Goal: Information Seeking & Learning: Compare options

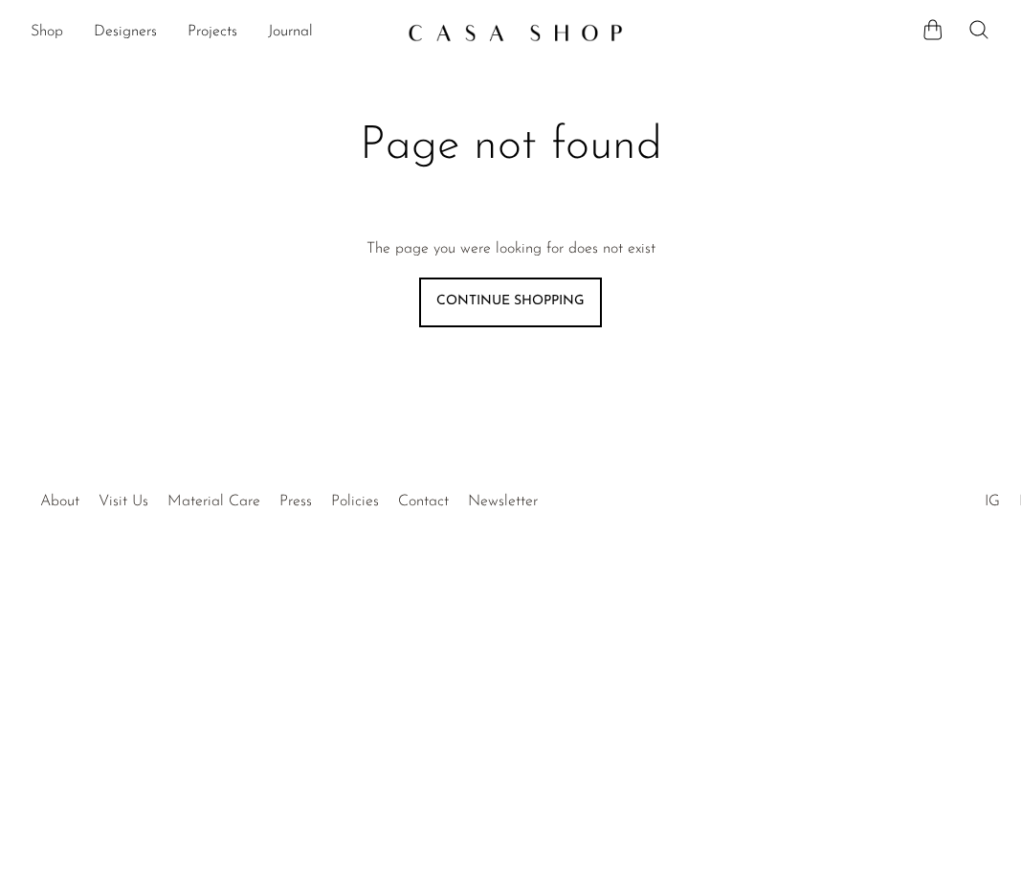
click at [40, 29] on link "Shop" at bounding box center [47, 32] width 33 height 25
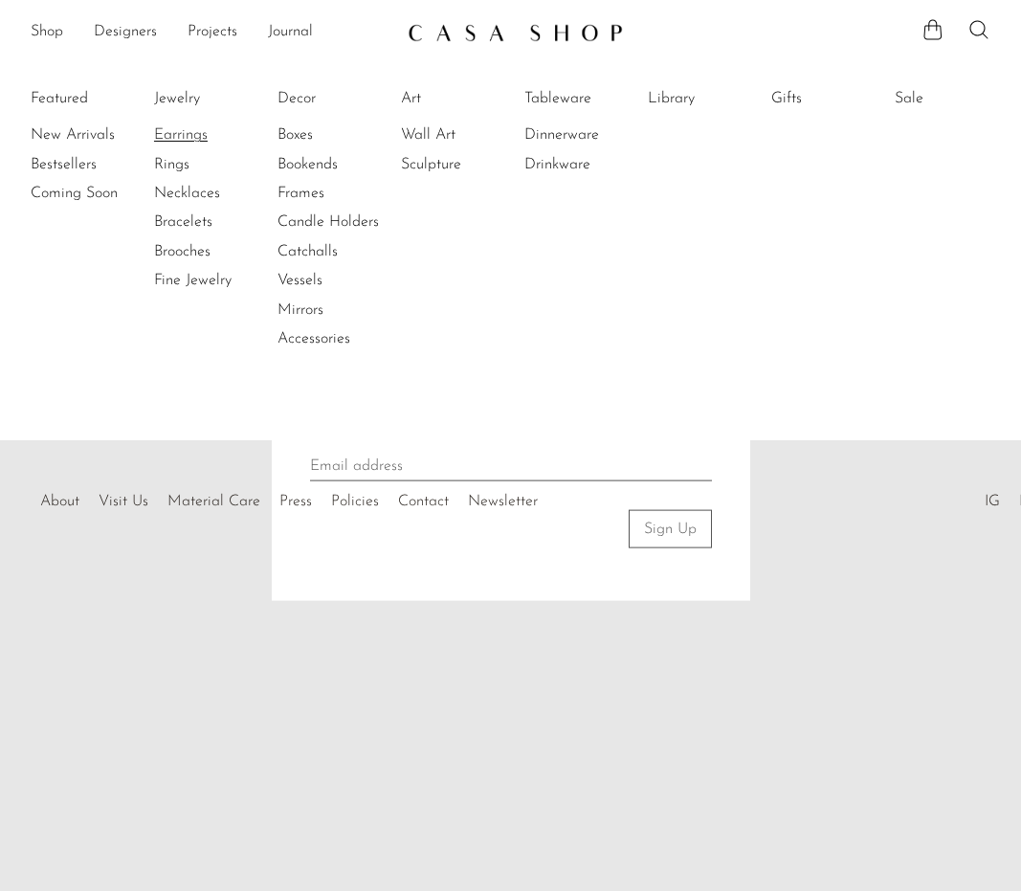
click at [187, 128] on body "Shop Featured New Arrivals Bestsellers" at bounding box center [510, 445] width 1021 height 891
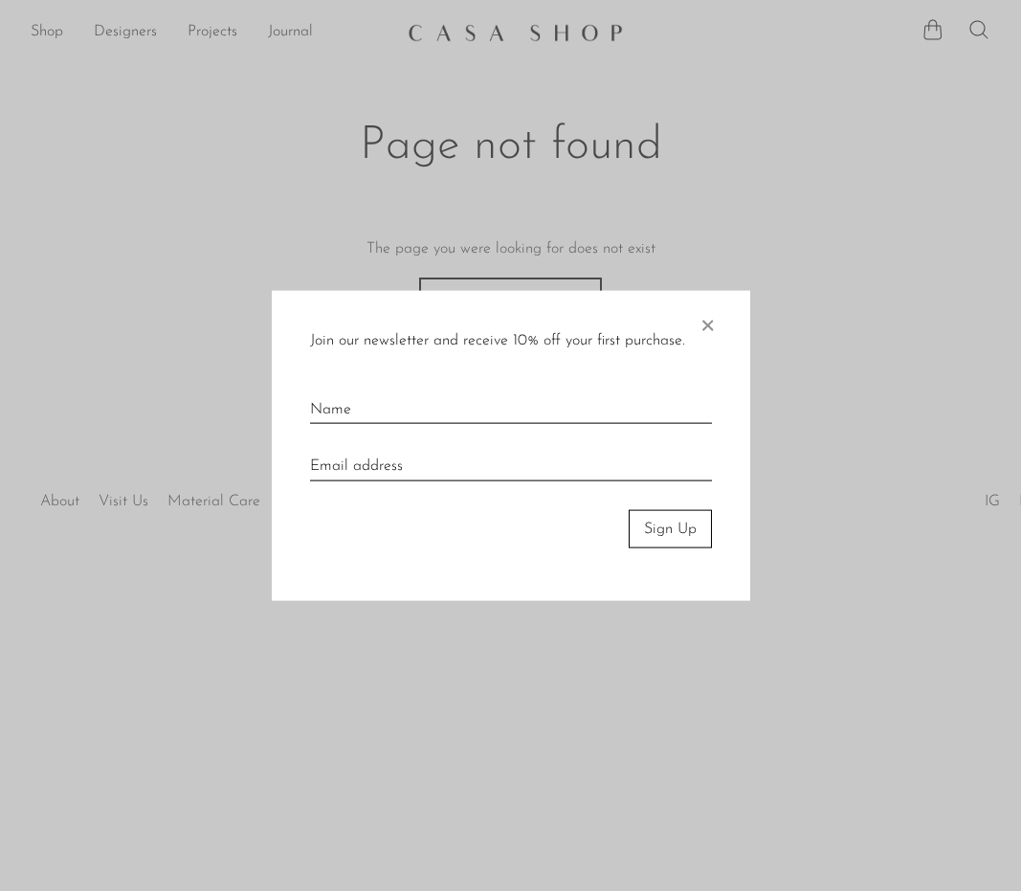
click at [706, 319] on span "×" at bounding box center [707, 320] width 19 height 61
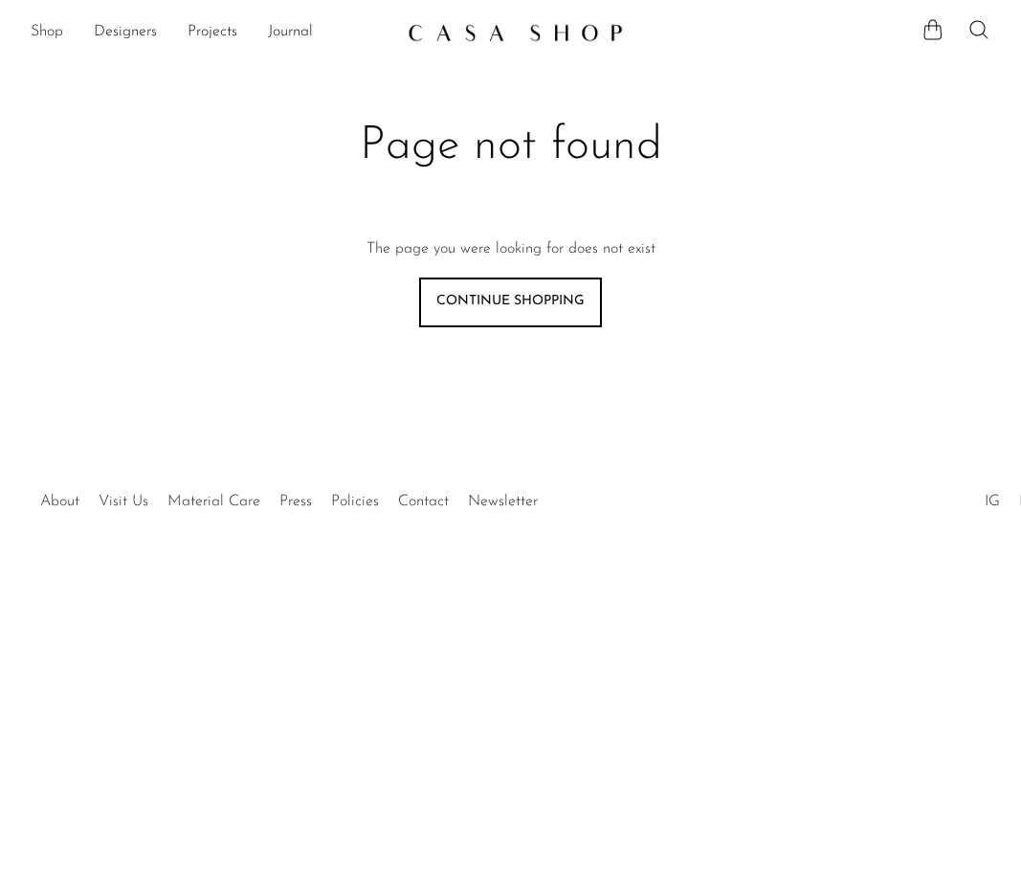
click at [40, 27] on link "Shop" at bounding box center [47, 32] width 33 height 25
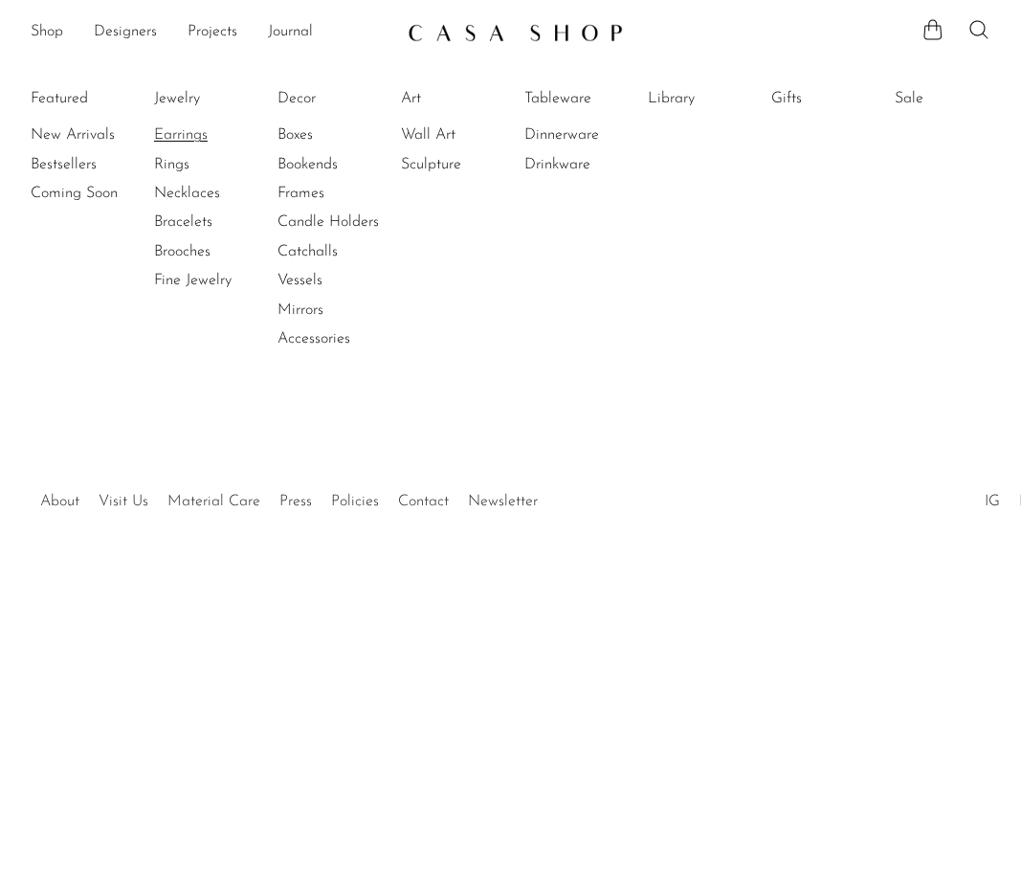
click at [188, 135] on link "Earrings" at bounding box center [226, 134] width 144 height 21
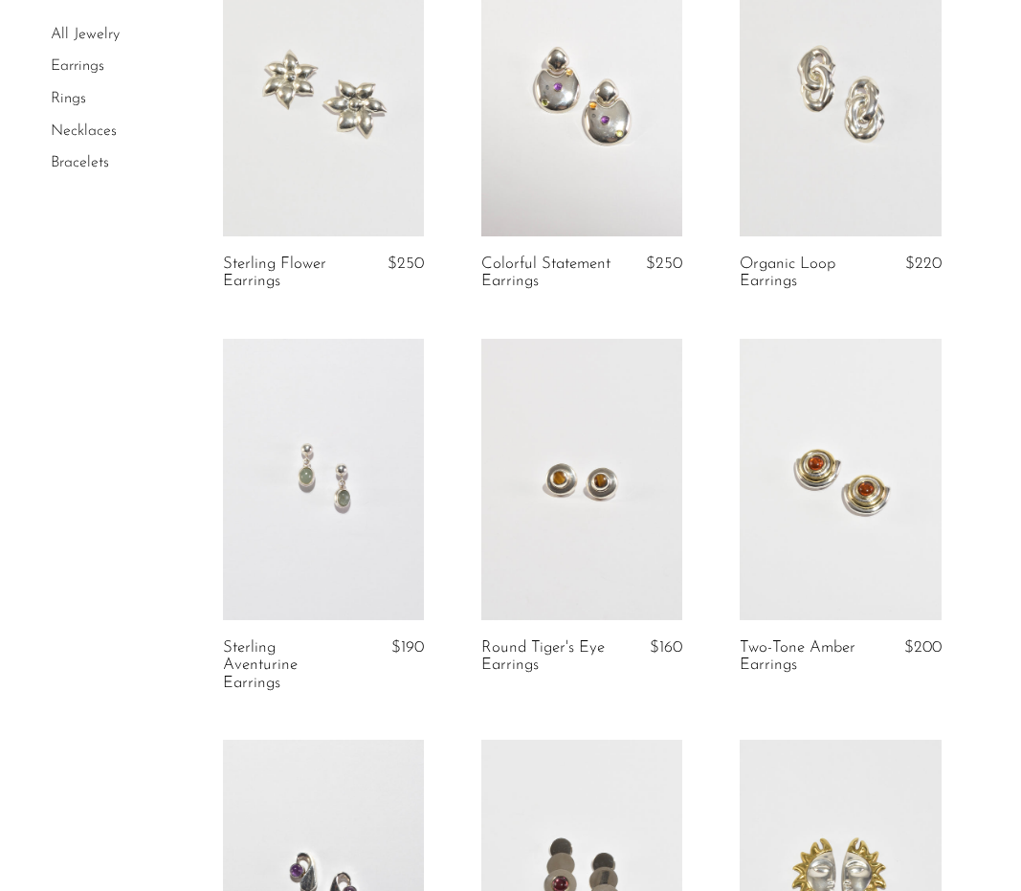
scroll to position [229, 0]
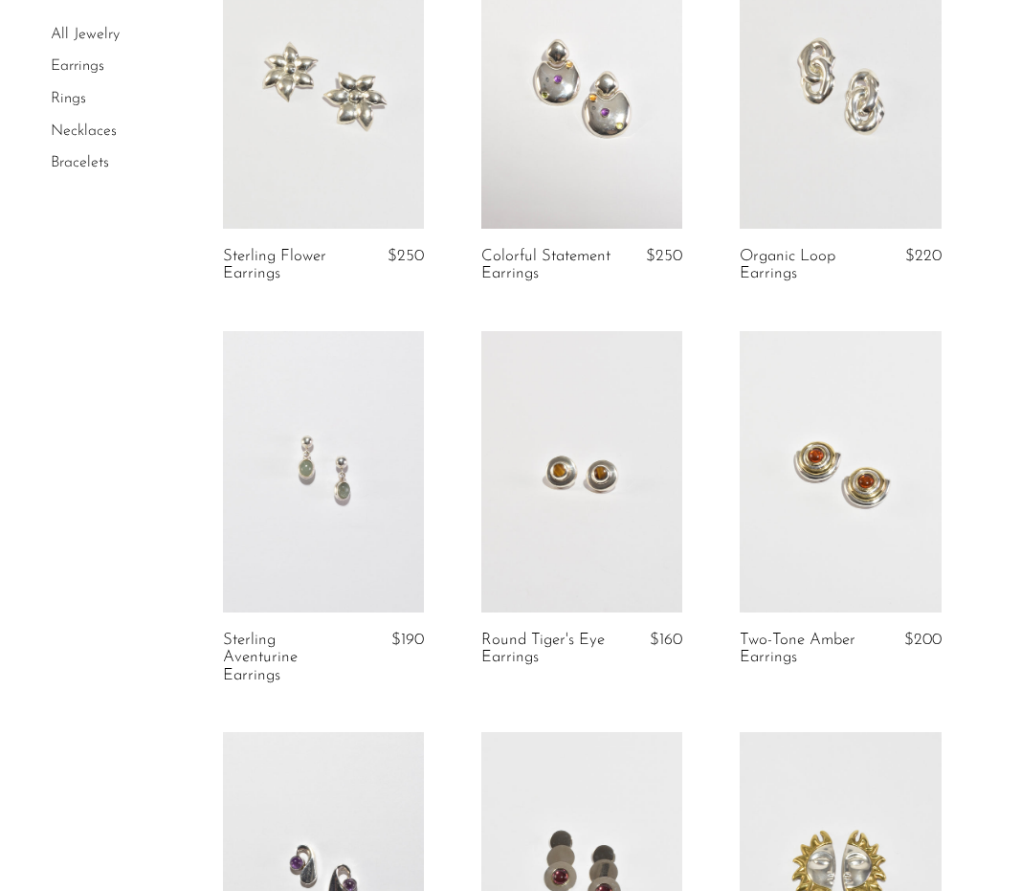
click at [607, 505] on link at bounding box center [581, 471] width 201 height 281
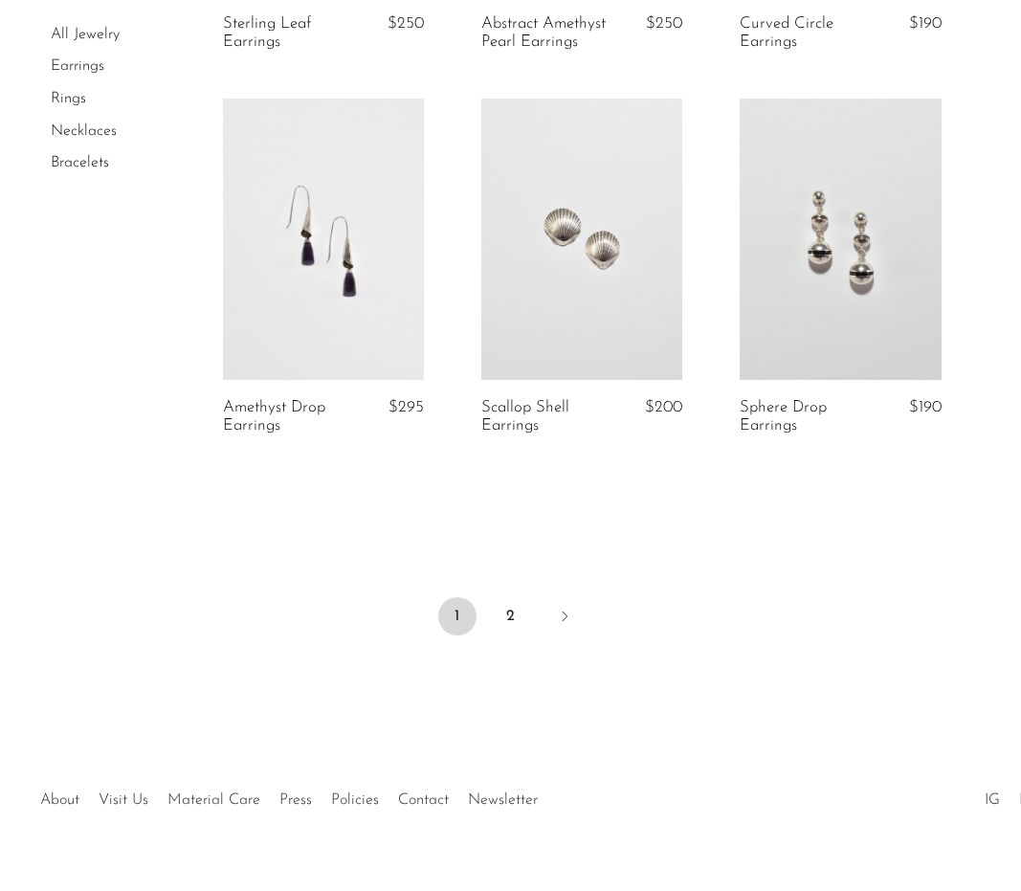
scroll to position [4407, 0]
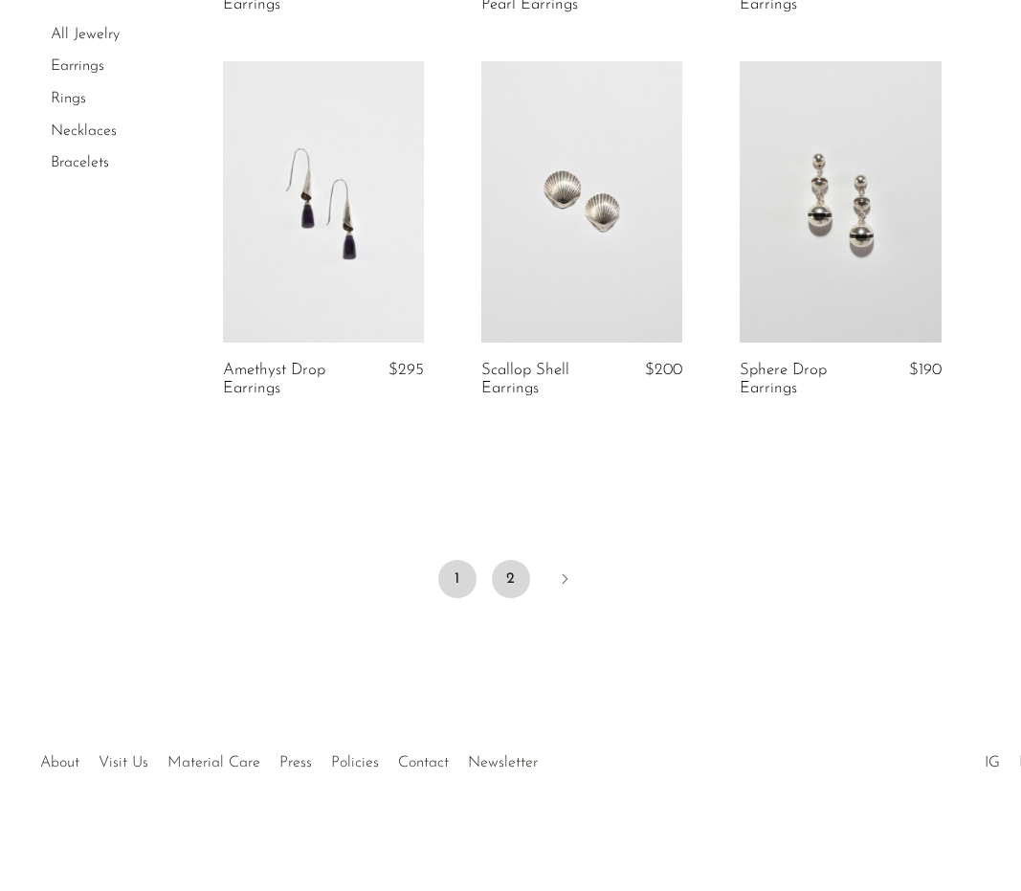
click at [512, 587] on link "2" at bounding box center [511, 579] width 38 height 38
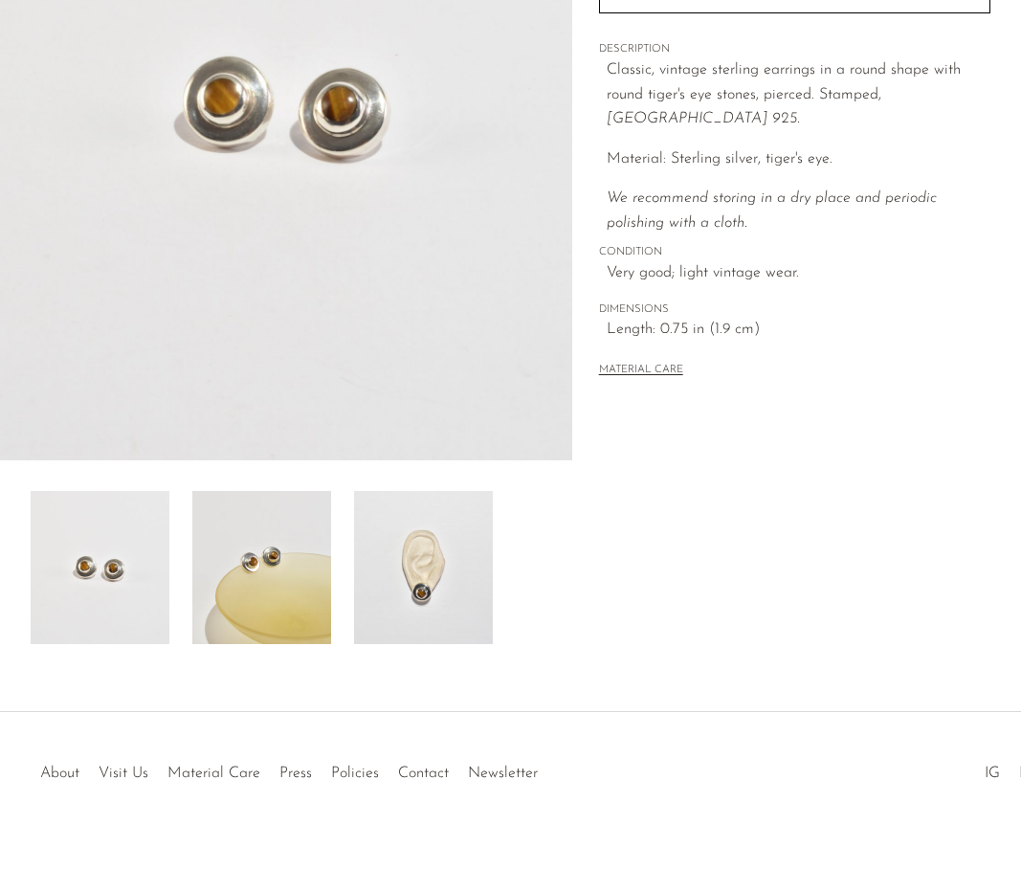
scroll to position [355, 0]
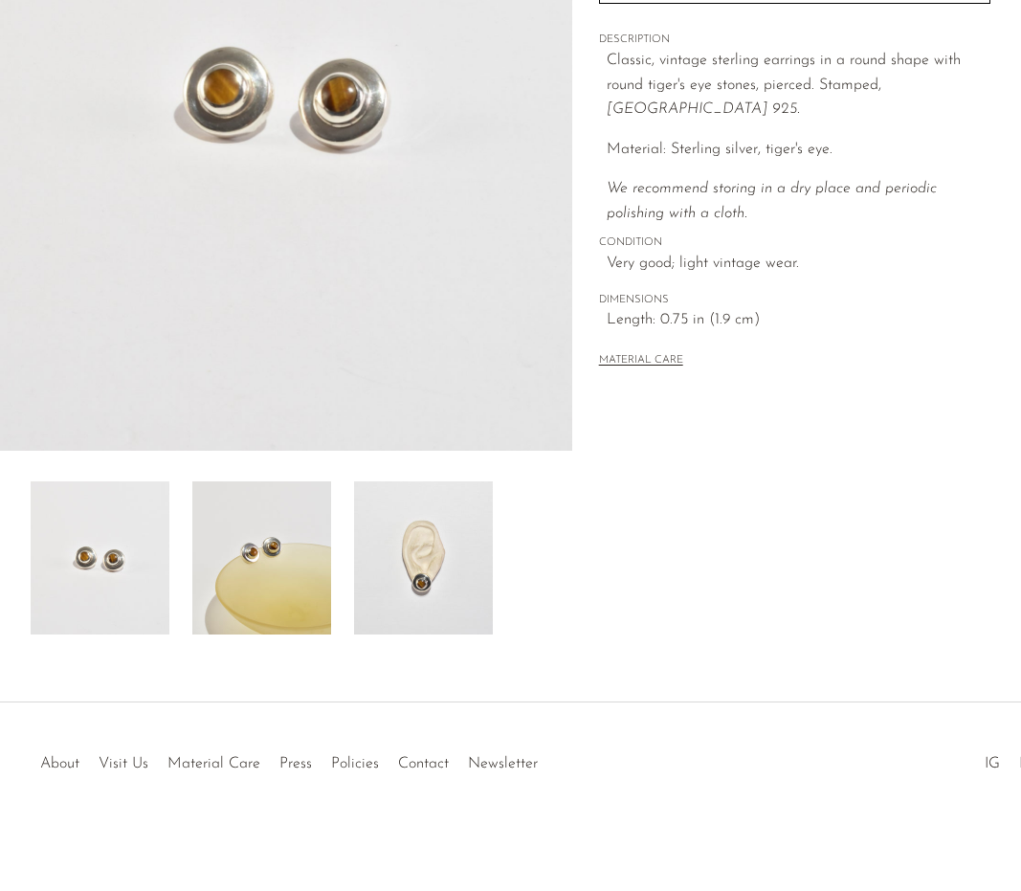
click at [438, 565] on img at bounding box center [423, 557] width 139 height 153
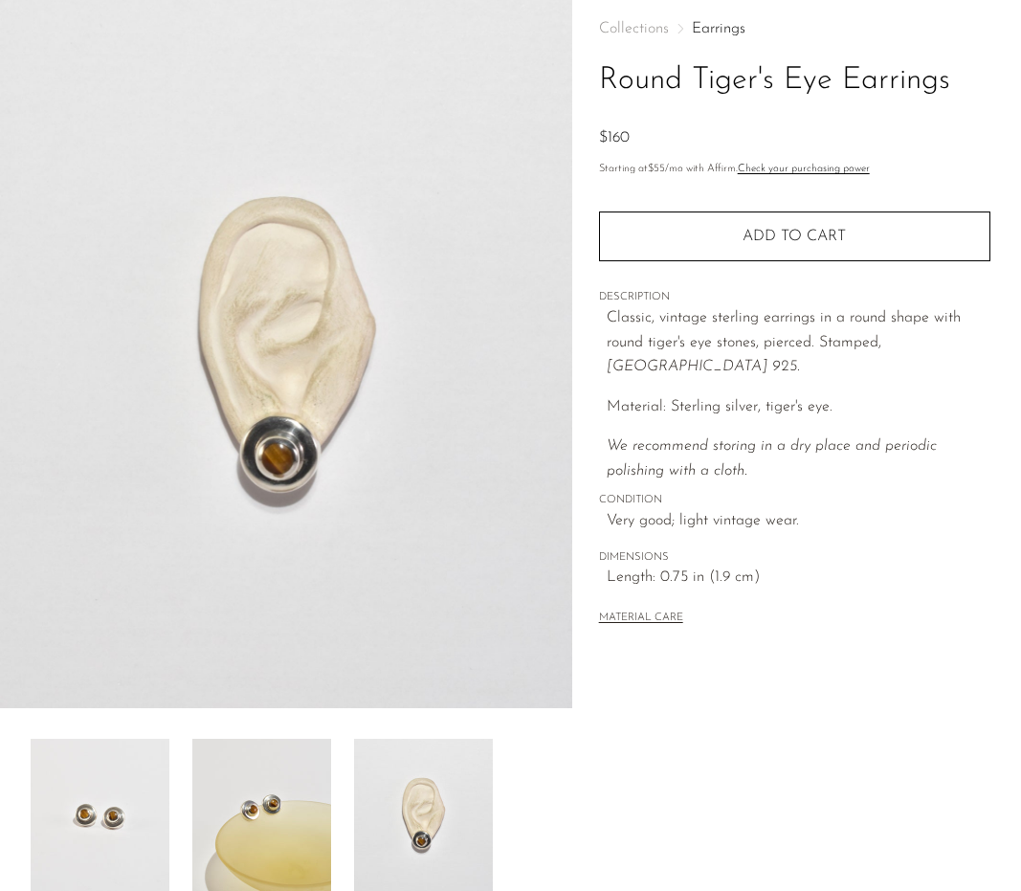
scroll to position [78, 0]
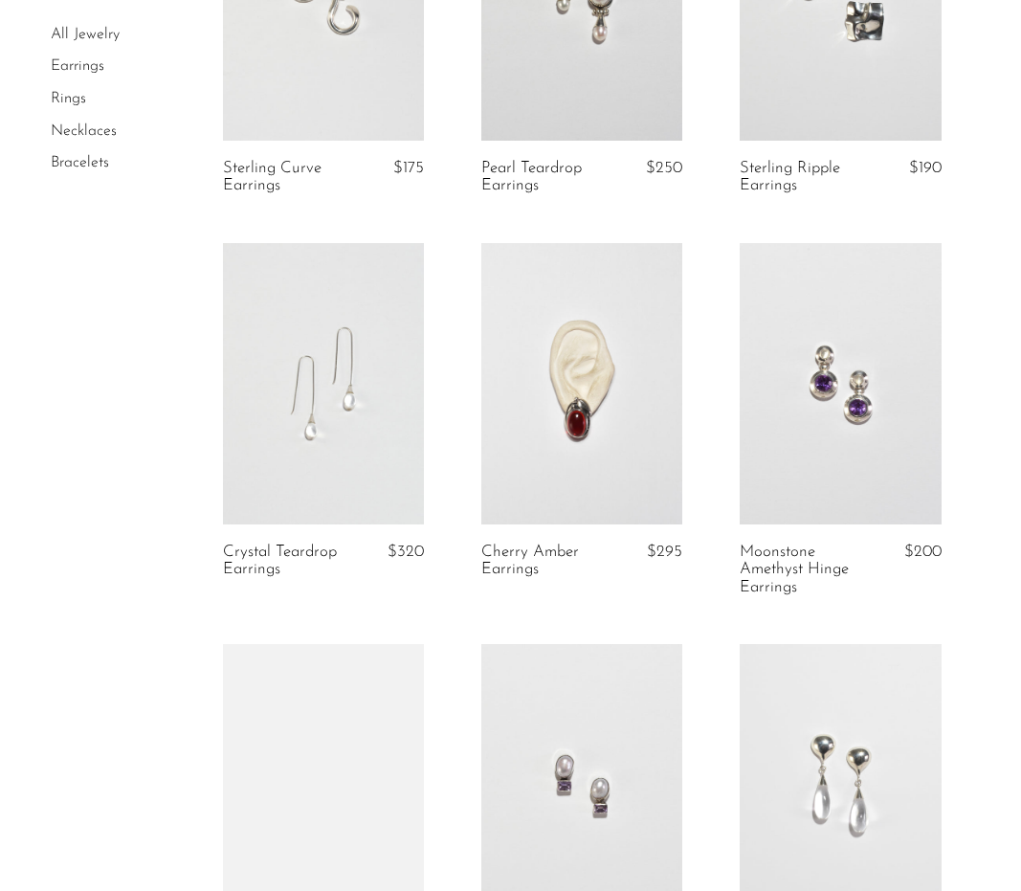
scroll to position [787, 0]
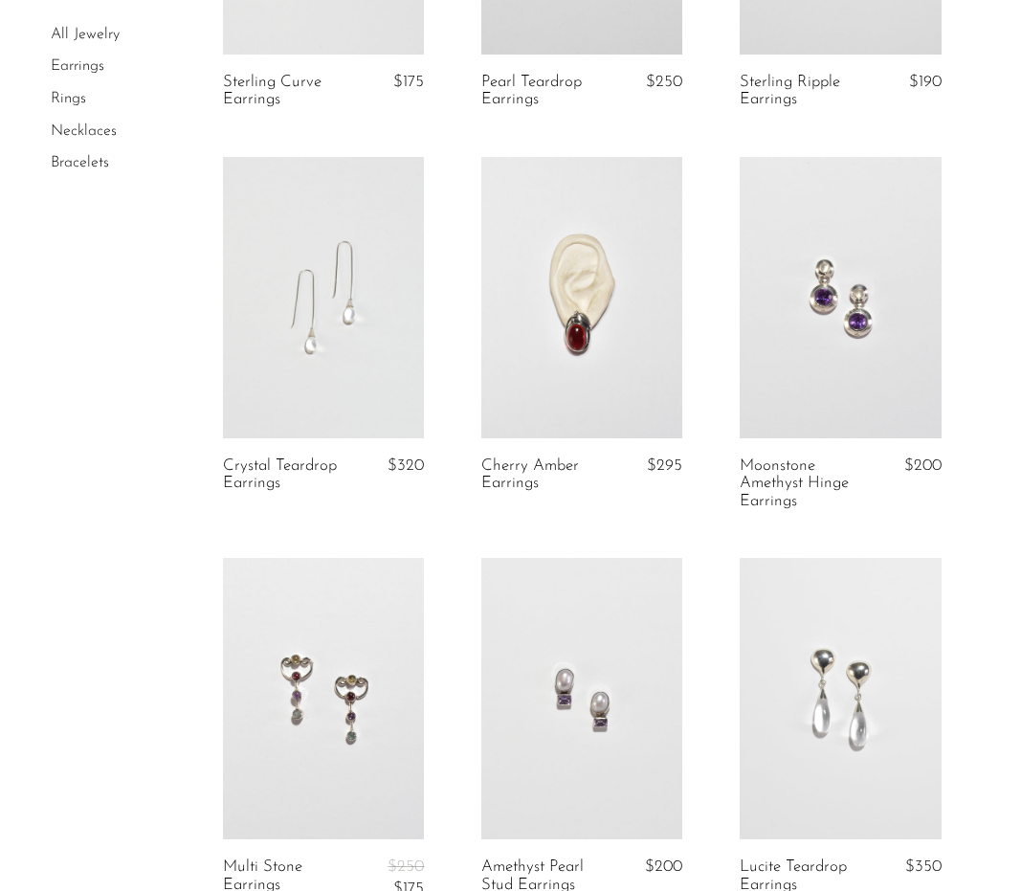
click at [869, 322] on link at bounding box center [840, 297] width 201 height 281
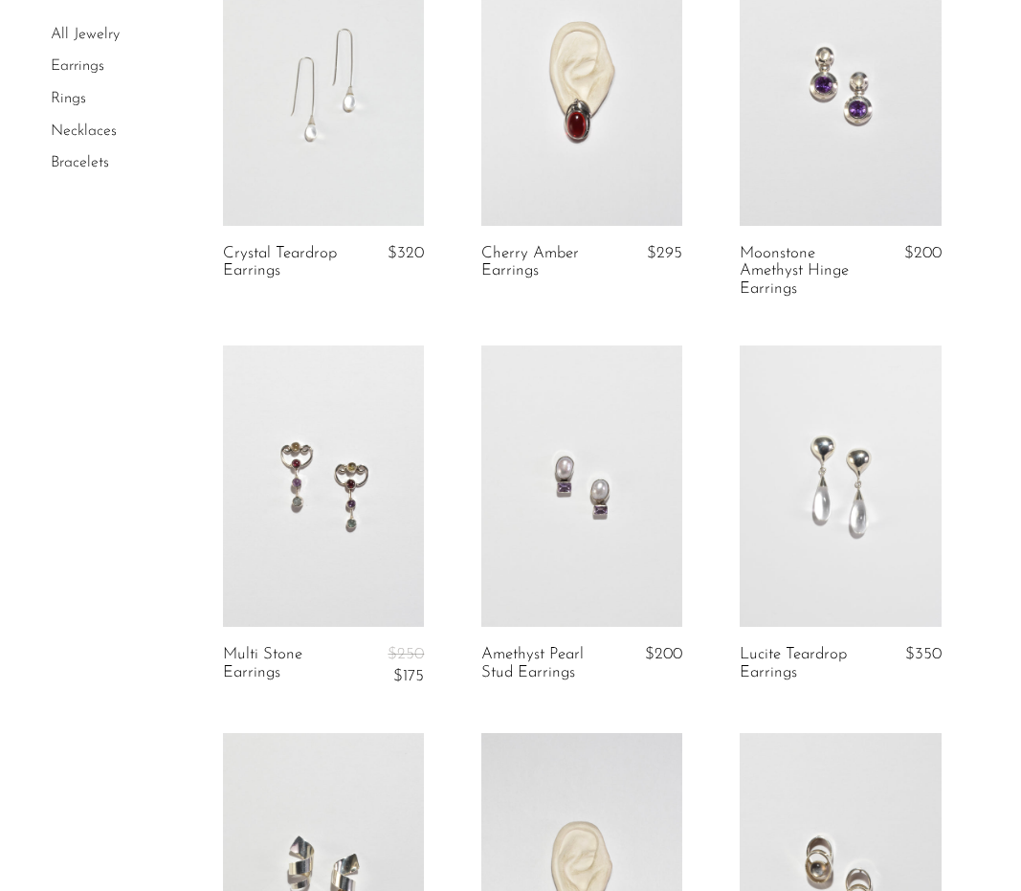
scroll to position [1002, 0]
click at [583, 483] on link at bounding box center [581, 483] width 201 height 281
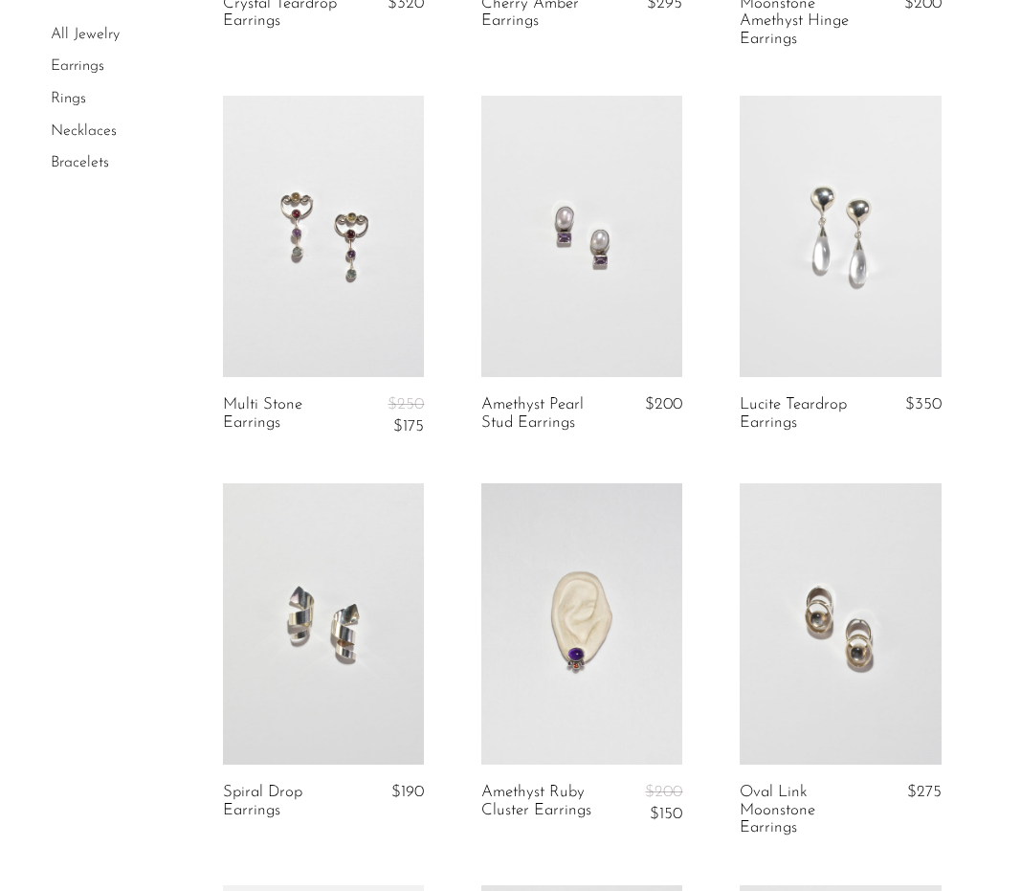
scroll to position [1413, 0]
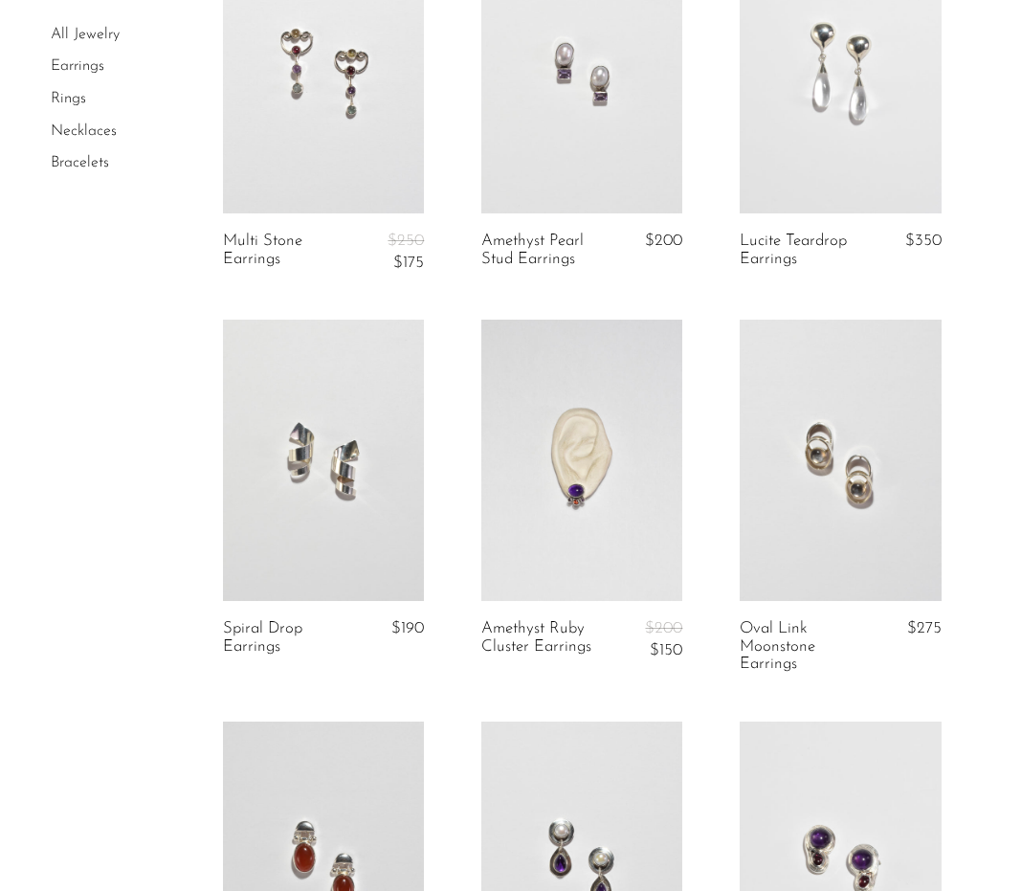
click at [879, 501] on link at bounding box center [840, 460] width 201 height 281
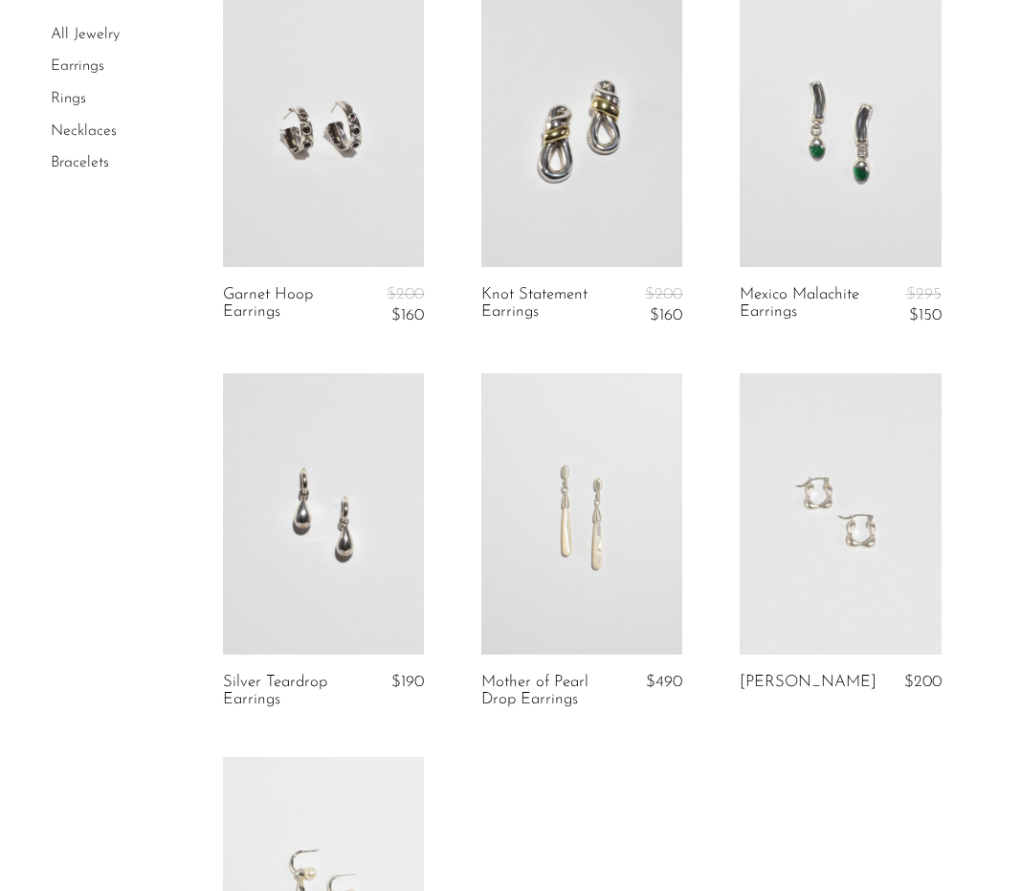
scroll to position [3397, 0]
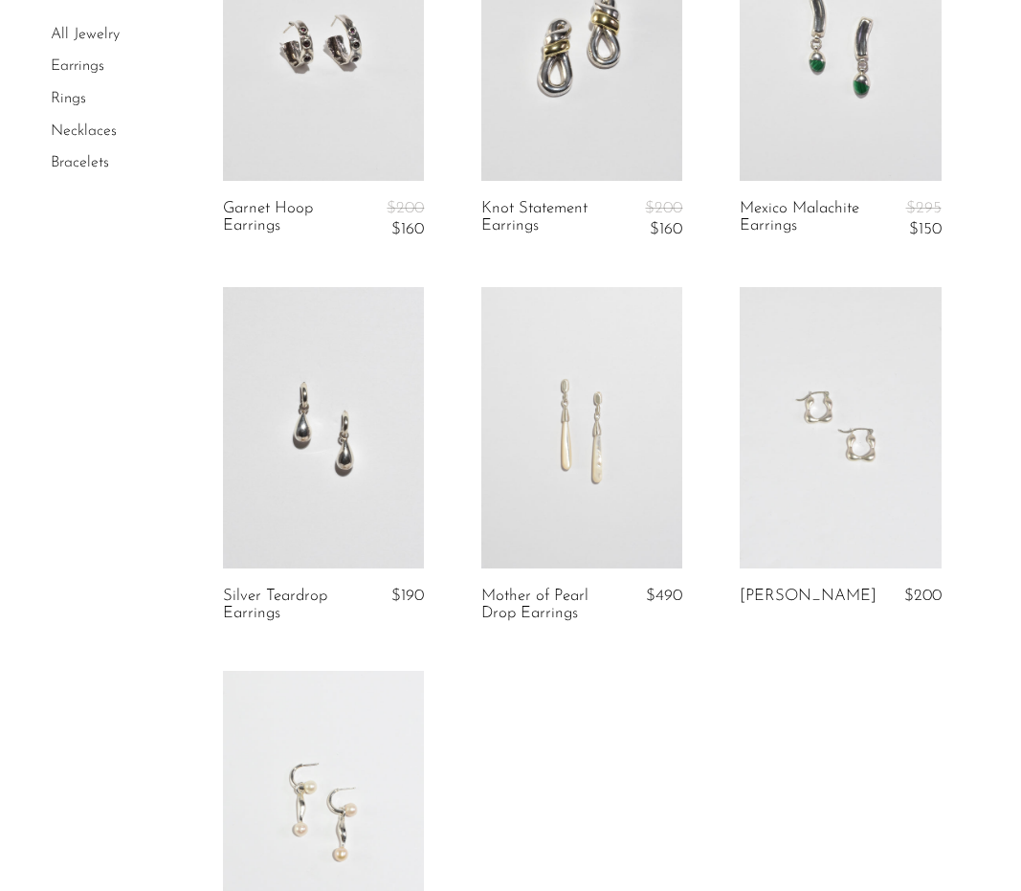
click at [863, 448] on link at bounding box center [840, 427] width 201 height 281
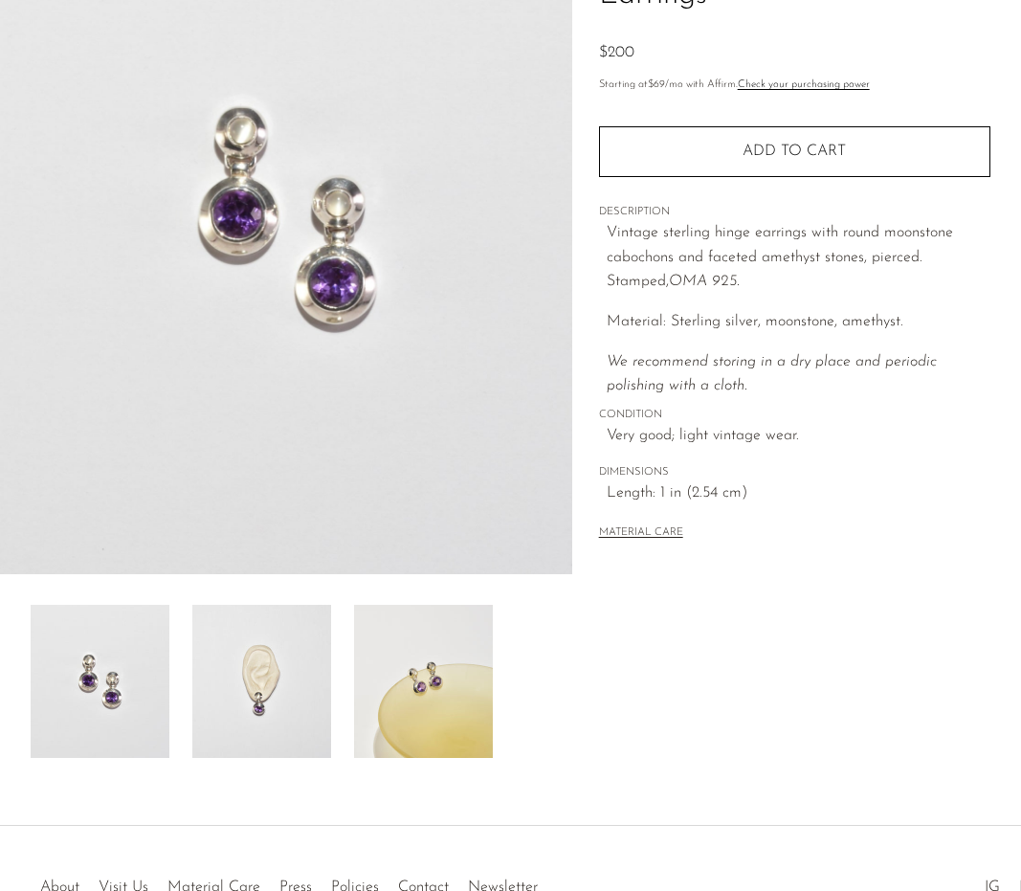
scroll to position [237, 0]
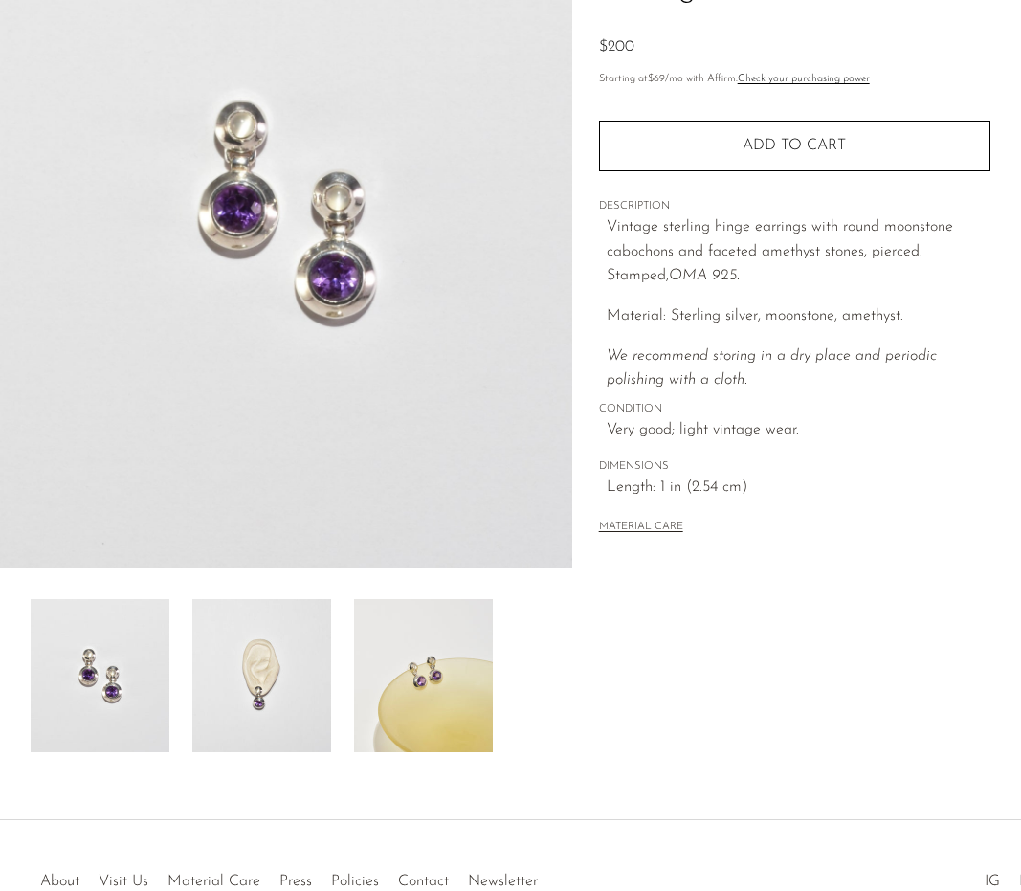
click at [268, 698] on img at bounding box center [261, 675] width 139 height 153
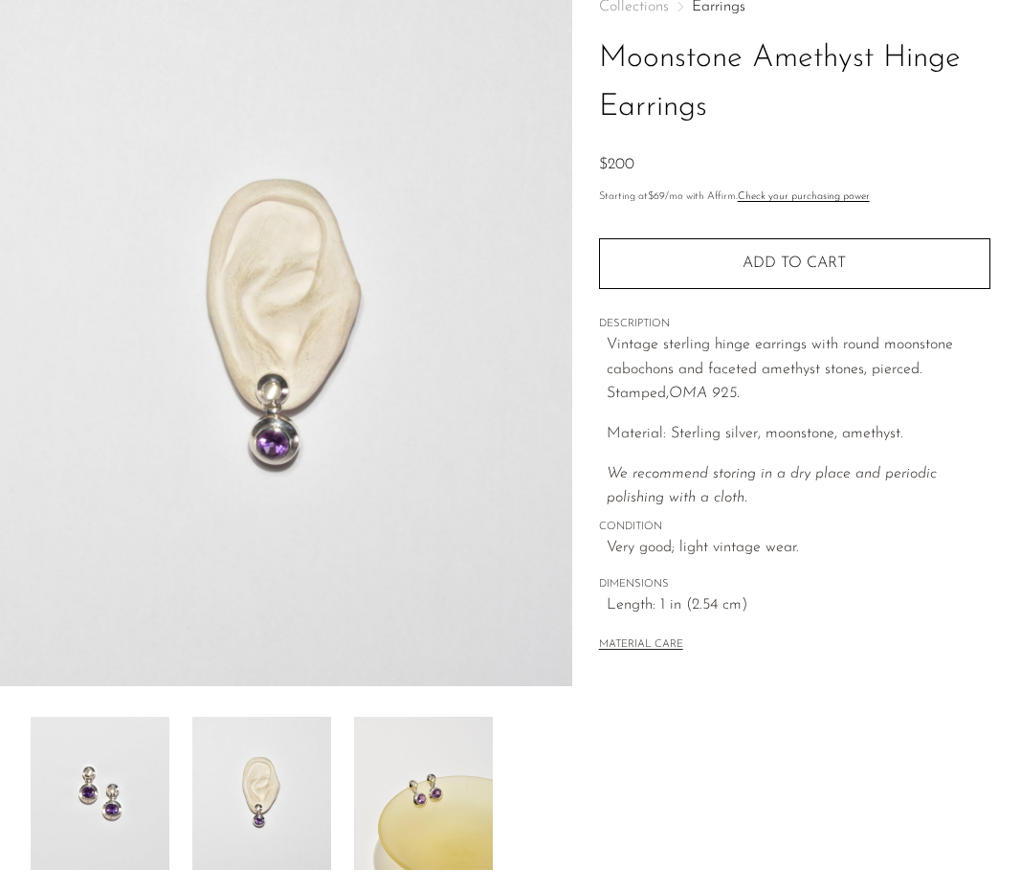
scroll to position [0, 0]
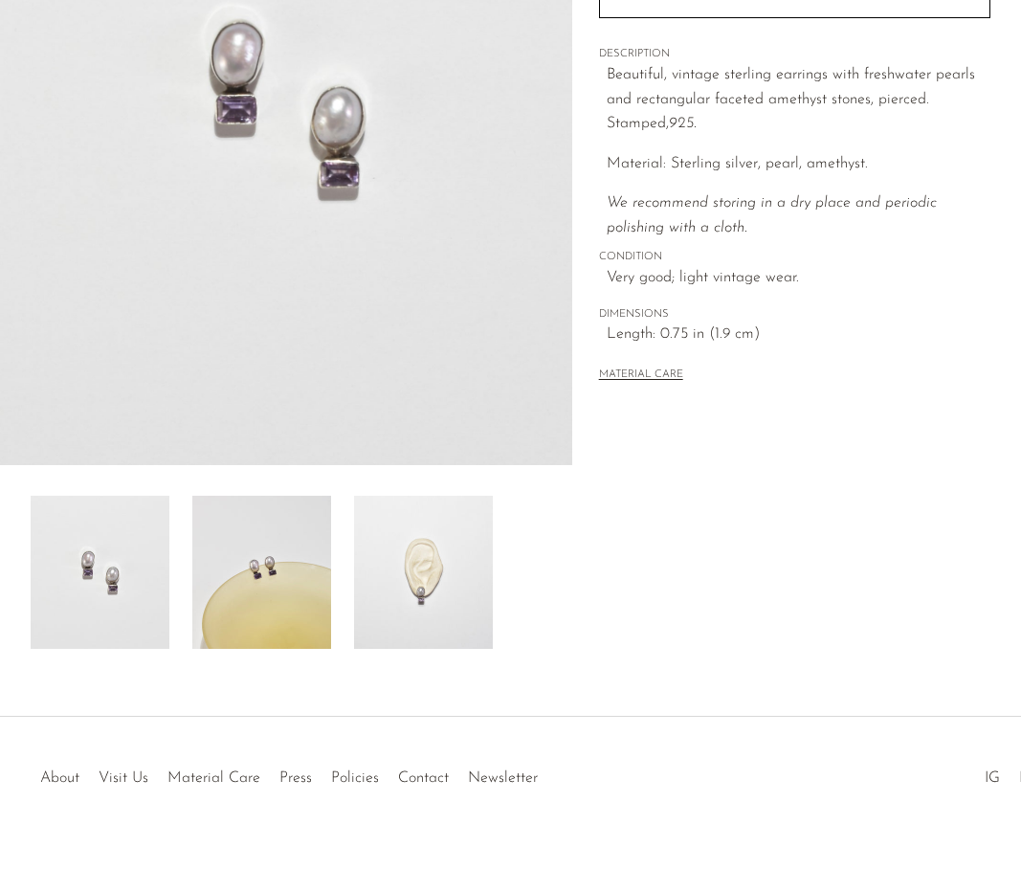
scroll to position [355, 0]
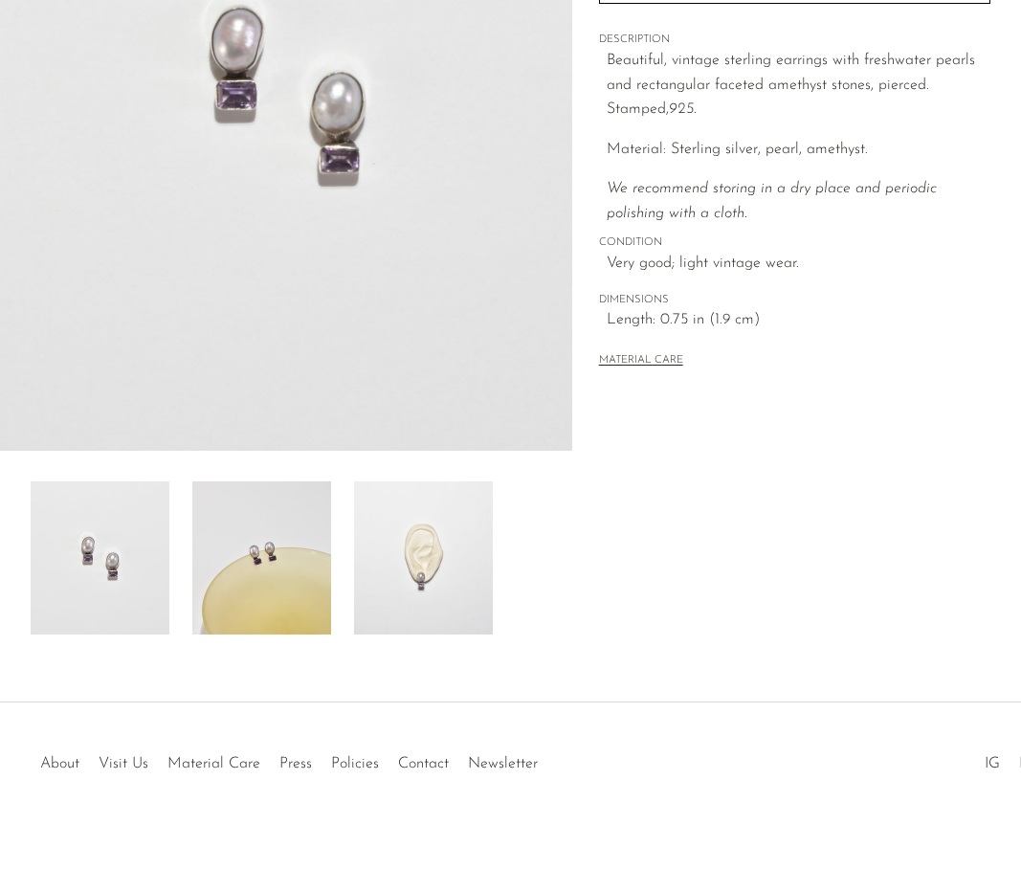
click at [429, 589] on img at bounding box center [423, 557] width 139 height 153
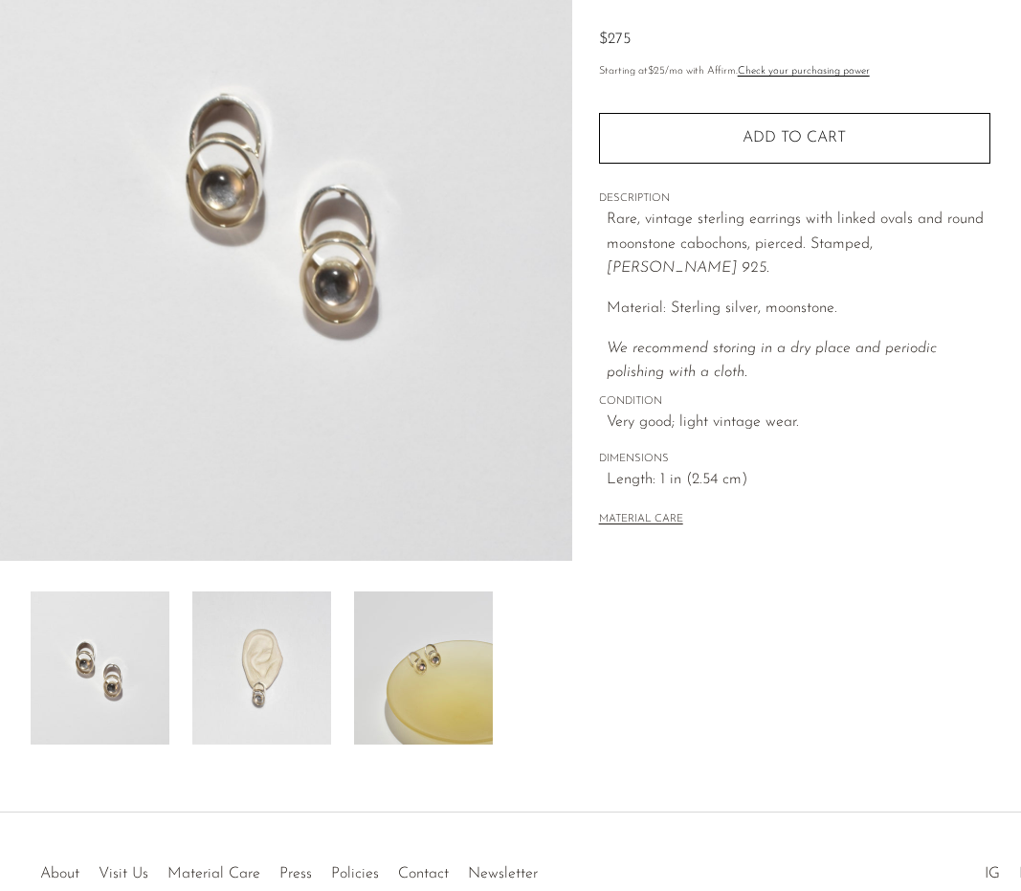
scroll to position [282, 0]
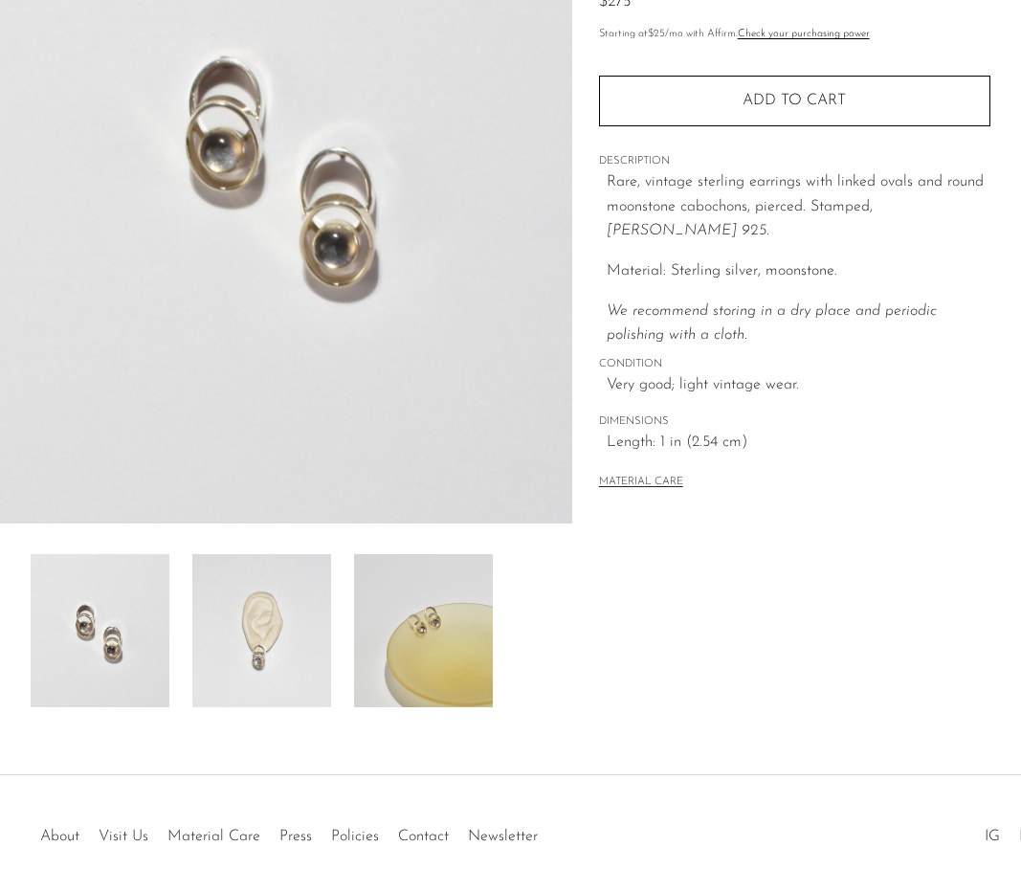
click at [279, 650] on img at bounding box center [261, 630] width 139 height 153
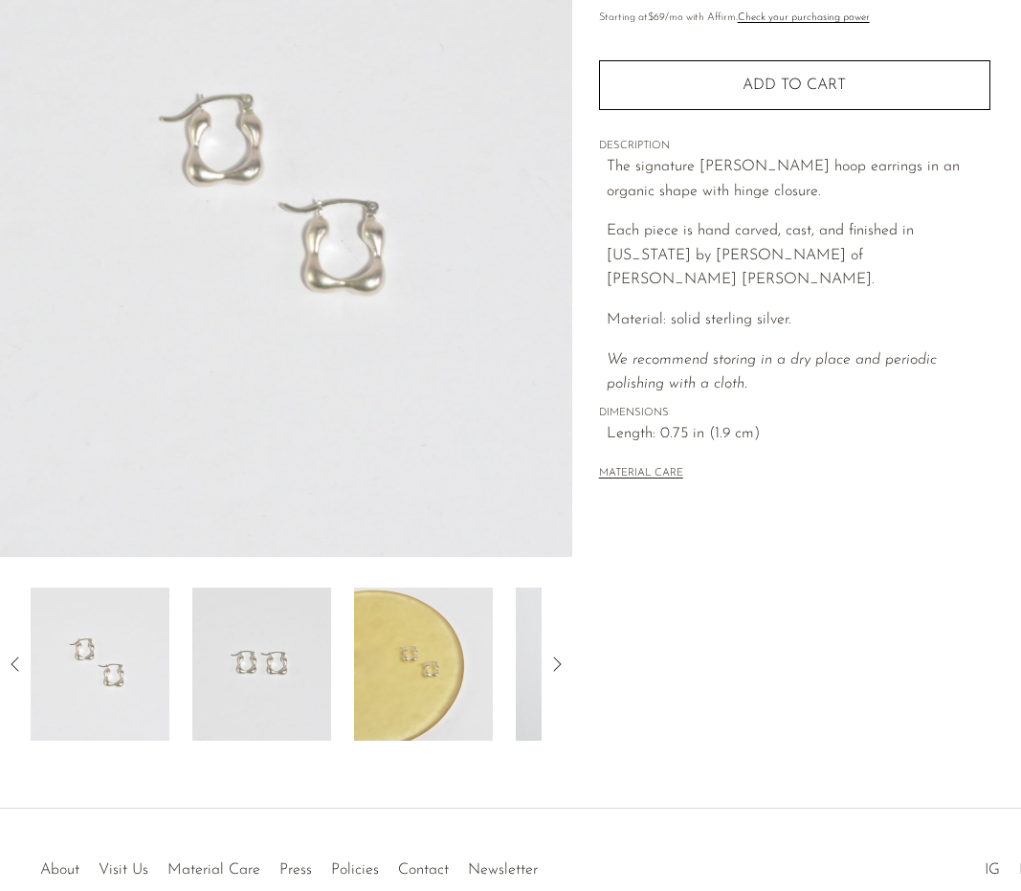
scroll to position [267, 0]
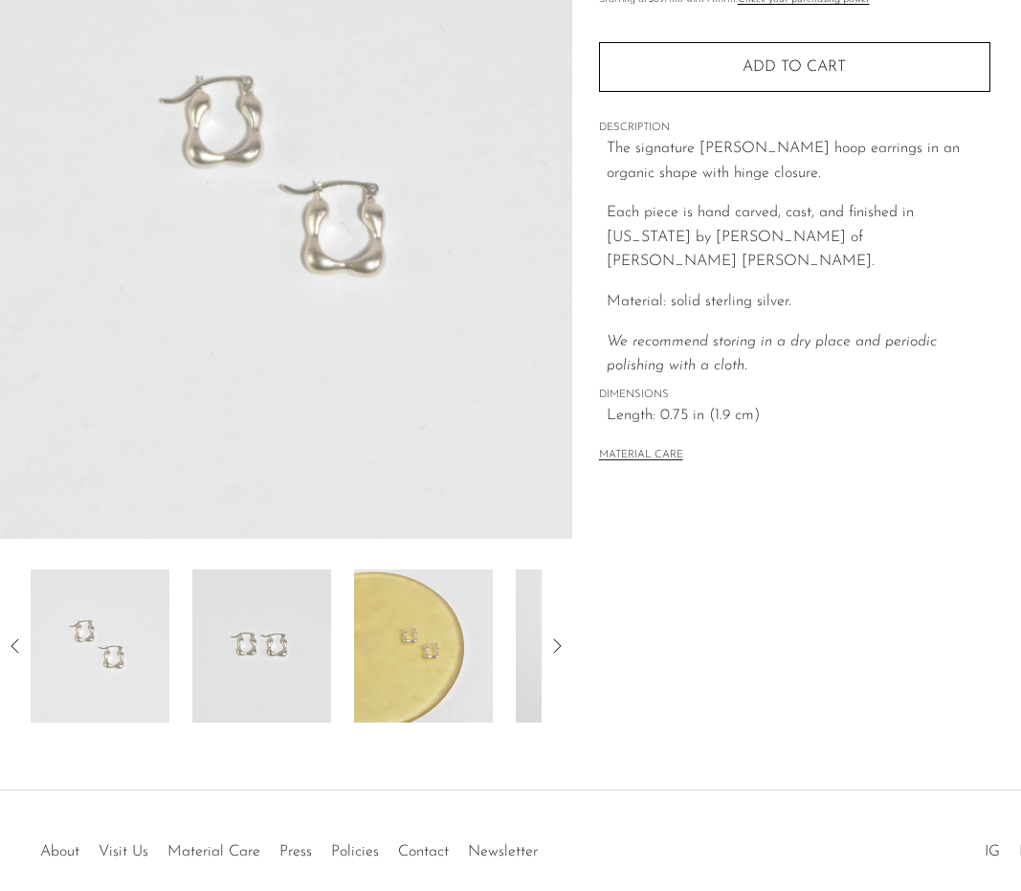
click at [551, 641] on icon at bounding box center [556, 645] width 23 height 23
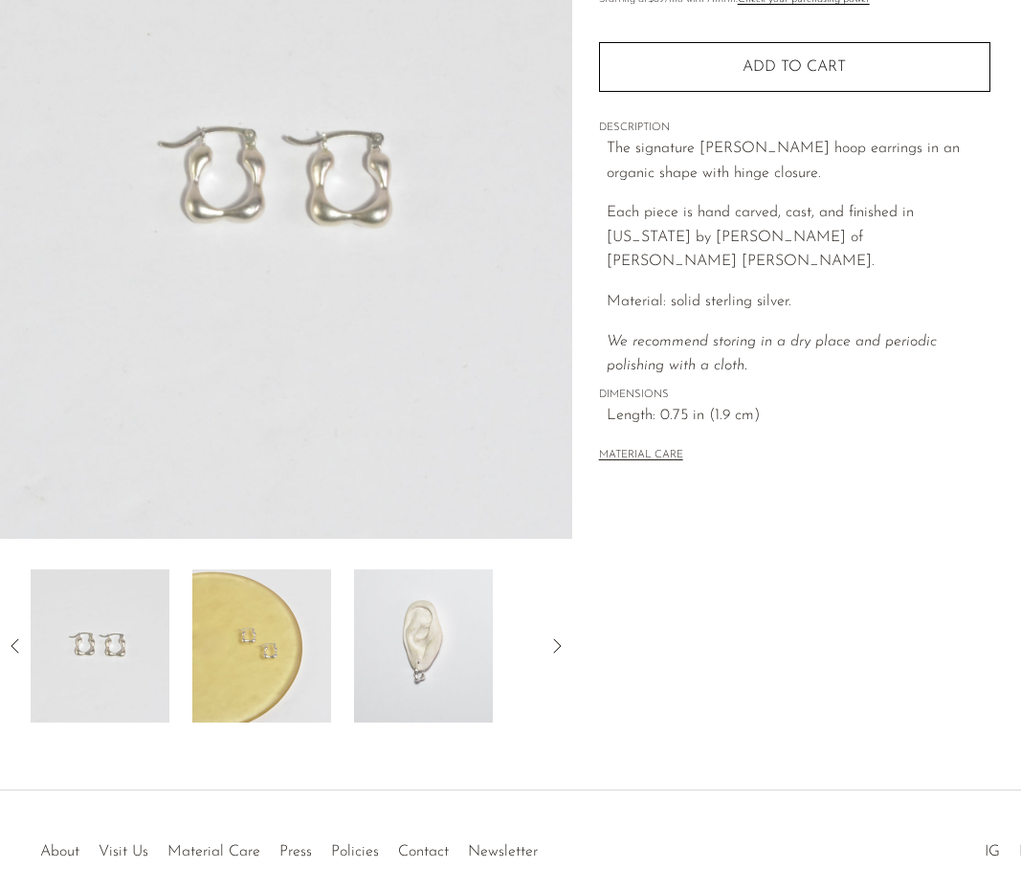
click at [426, 654] on img at bounding box center [423, 645] width 139 height 153
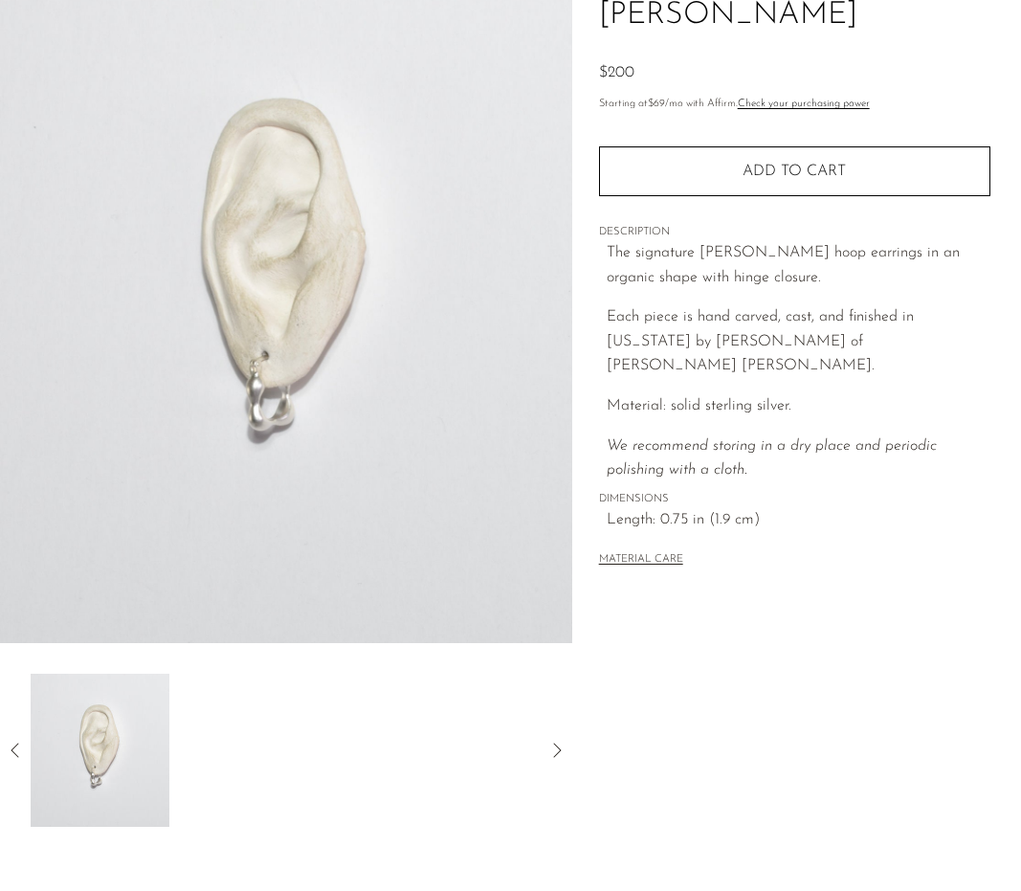
scroll to position [0, 0]
